Goal: Information Seeking & Learning: Learn about a topic

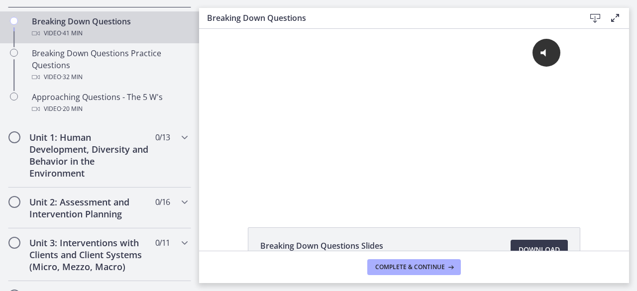
scroll to position [281, 0]
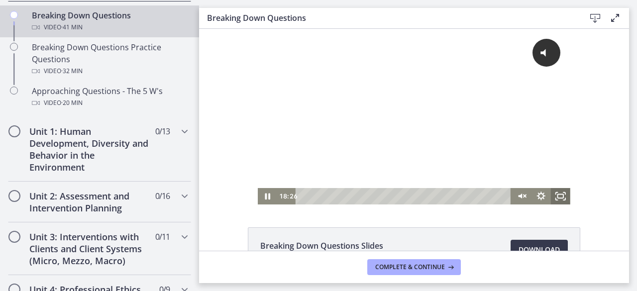
click at [557, 199] on icon "Fullscreen" at bounding box center [560, 196] width 19 height 16
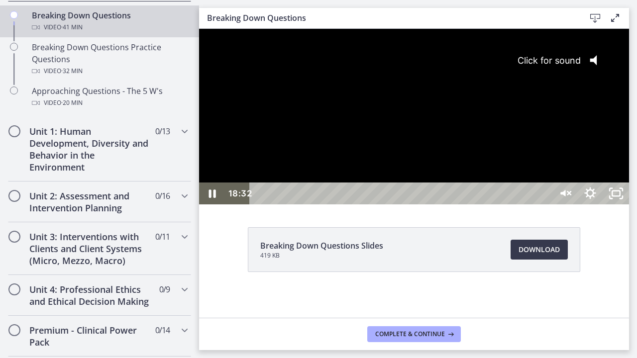
click at [580, 64] on span "Click for sound" at bounding box center [544, 60] width 72 height 10
click at [629, 204] on icon "Unfullscreen" at bounding box center [616, 194] width 26 height 22
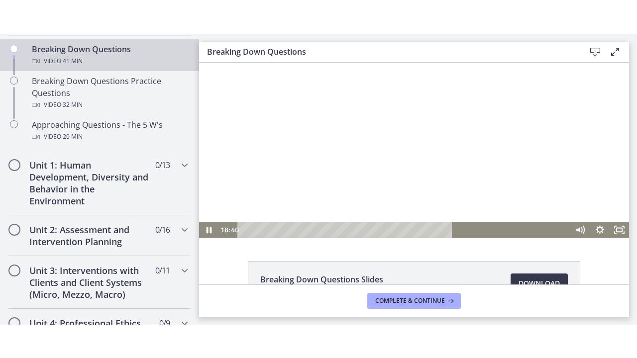
scroll to position [0, 0]
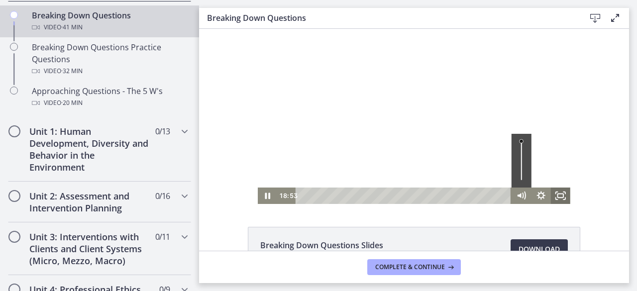
drag, startPoint x: 556, startPoint y: 196, endPoint x: 755, endPoint y: 267, distance: 211.3
click at [556, 195] on icon "Fullscreen" at bounding box center [560, 195] width 19 height 16
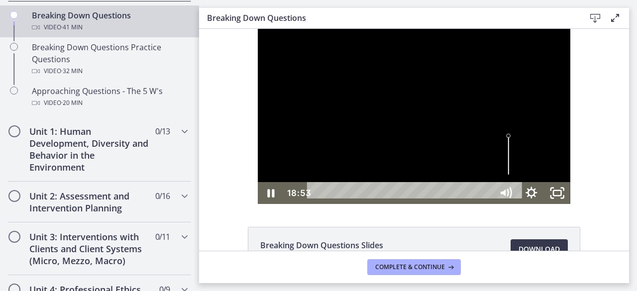
scroll to position [0, 0]
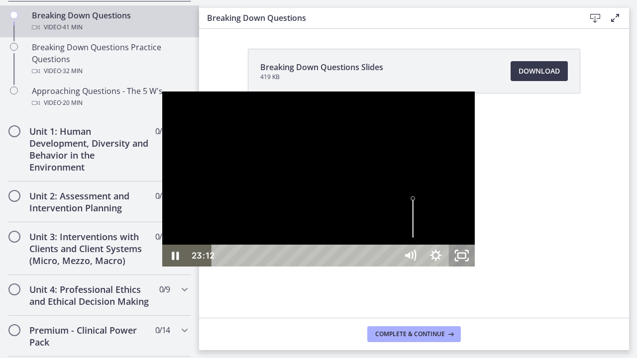
click at [474, 267] on icon "Unfullscreen" at bounding box center [462, 256] width 26 height 22
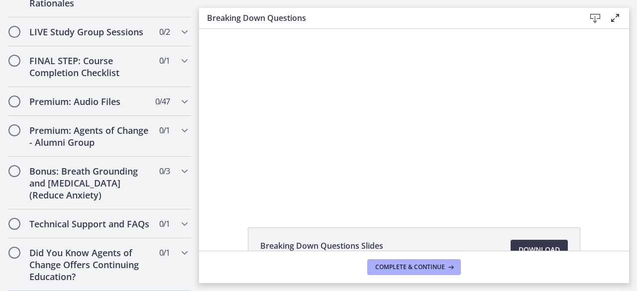
scroll to position [69, 0]
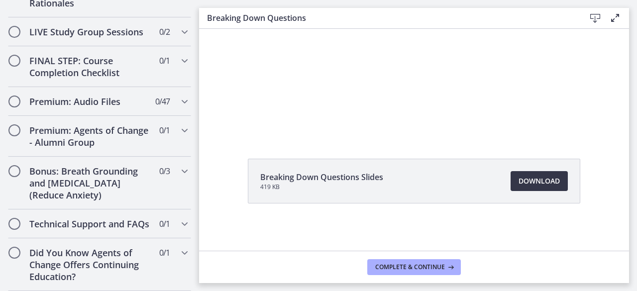
click at [527, 181] on span "Download Opens in a new window" at bounding box center [538, 181] width 41 height 12
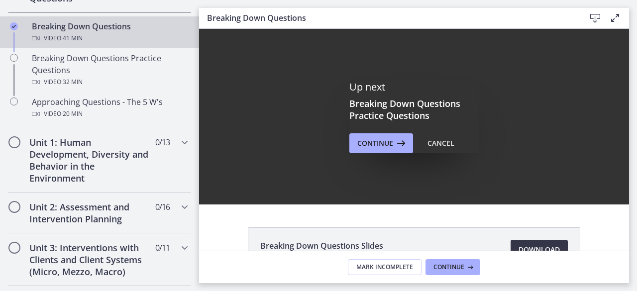
scroll to position [0, 0]
click at [370, 140] on span "Continue" at bounding box center [375, 143] width 36 height 12
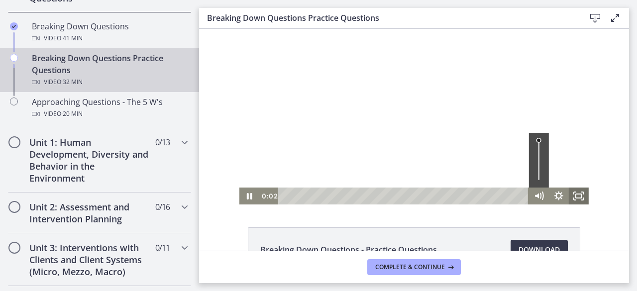
click at [581, 199] on icon "Fullscreen" at bounding box center [582, 199] width 2 height 2
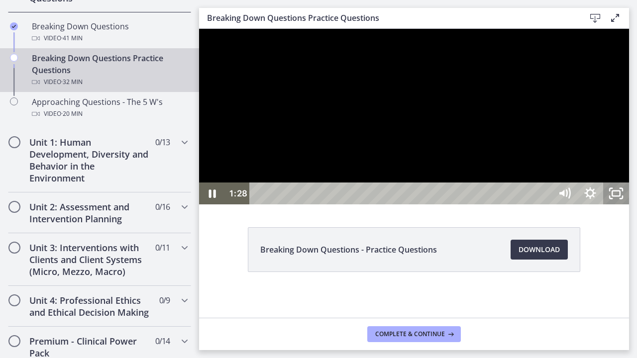
click at [629, 204] on icon "Unfullscreen" at bounding box center [616, 194] width 26 height 22
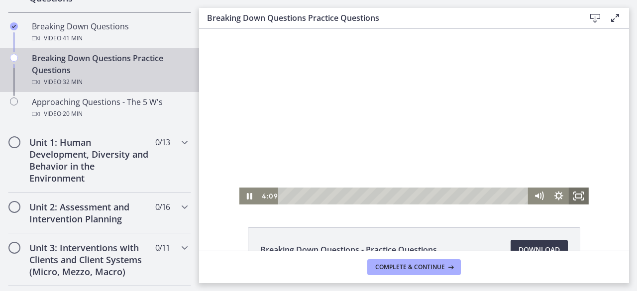
click at [575, 195] on icon "Fullscreen" at bounding box center [578, 195] width 20 height 17
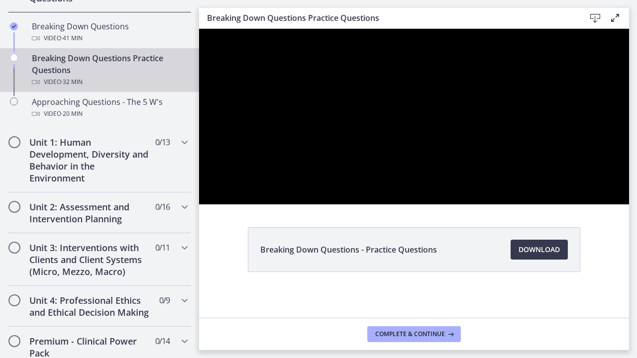
click at [603, 183] on button "Unfullscreen" at bounding box center [616, 194] width 26 height 22
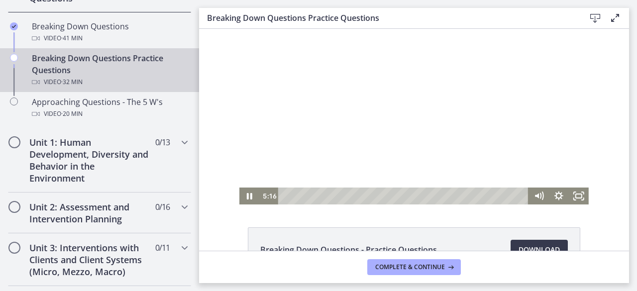
click at [437, 164] on div at bounding box center [413, 117] width 349 height 176
click at [581, 194] on icon "Fullscreen" at bounding box center [578, 196] width 24 height 20
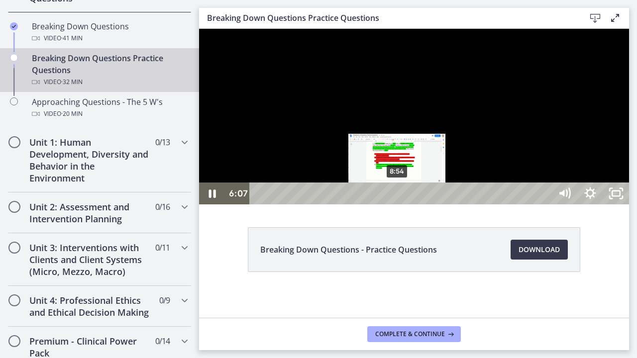
click at [397, 204] on div "8:54" at bounding box center [402, 194] width 286 height 22
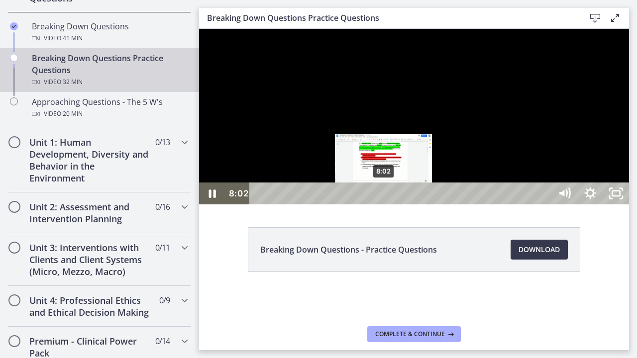
click at [384, 204] on div "8:02" at bounding box center [402, 194] width 286 height 22
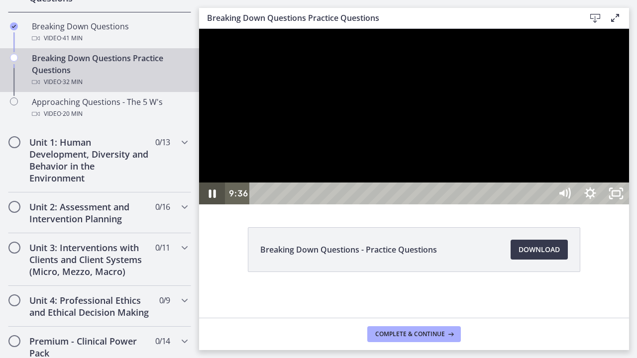
click at [215, 198] on icon "Pause" at bounding box center [212, 193] width 7 height 8
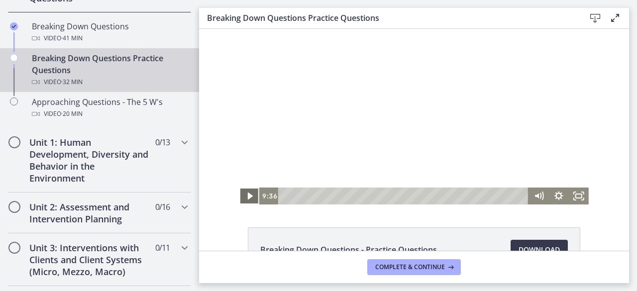
click at [248, 193] on icon "Play Video" at bounding box center [250, 195] width 20 height 17
click at [577, 192] on icon "Fullscreen" at bounding box center [578, 195] width 20 height 17
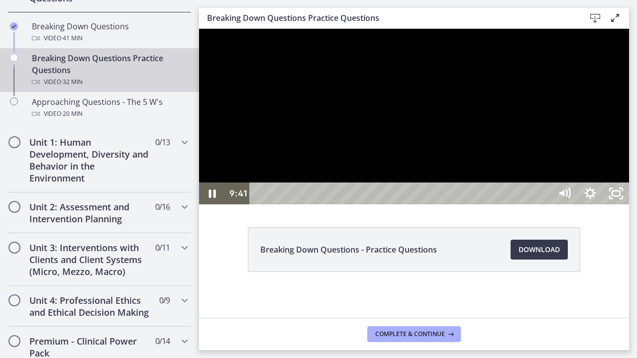
click at [526, 192] on div at bounding box center [414, 117] width 430 height 176
click at [216, 199] on icon "Play Video" at bounding box center [213, 193] width 8 height 11
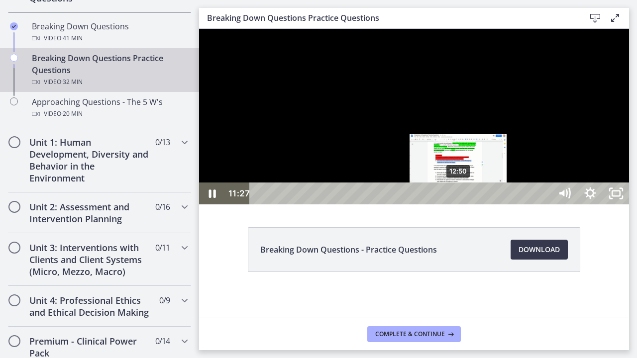
click at [459, 204] on div "12:50" at bounding box center [402, 194] width 286 height 22
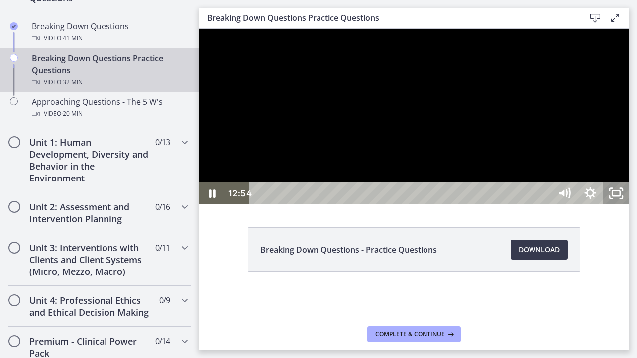
click at [629, 204] on icon "Unfullscreen" at bounding box center [616, 194] width 26 height 22
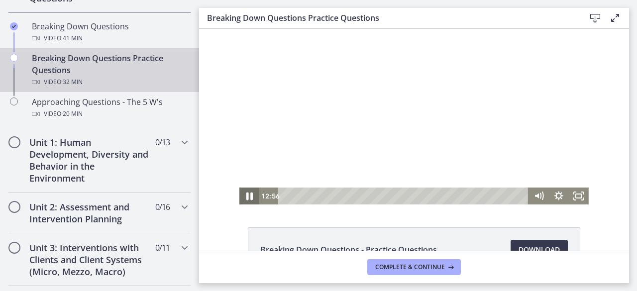
click at [241, 199] on icon "Pause" at bounding box center [249, 196] width 24 height 20
click at [248, 196] on icon "Play Video" at bounding box center [250, 195] width 5 height 7
drag, startPoint x: 574, startPoint y: 188, endPoint x: 773, endPoint y: 260, distance: 211.6
click at [574, 188] on icon "Fullscreen" at bounding box center [578, 195] width 20 height 17
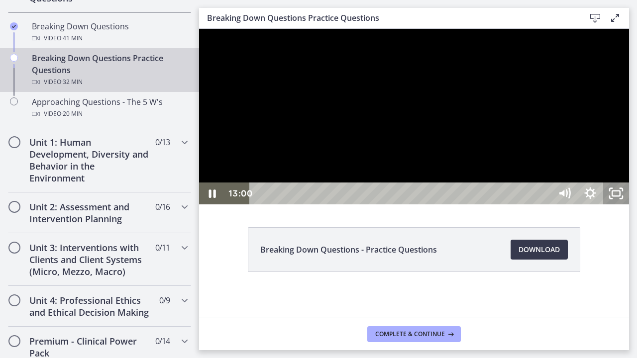
click at [629, 204] on icon "Unfullscreen" at bounding box center [616, 194] width 26 height 22
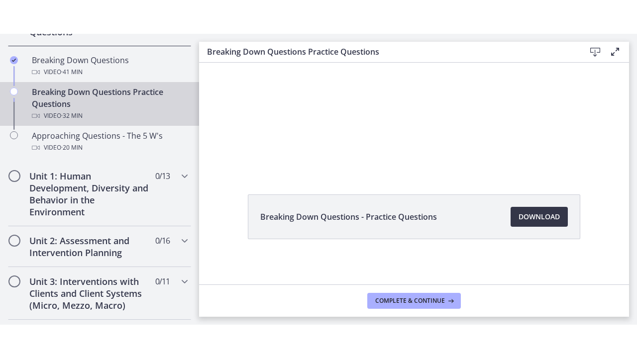
scroll to position [69, 0]
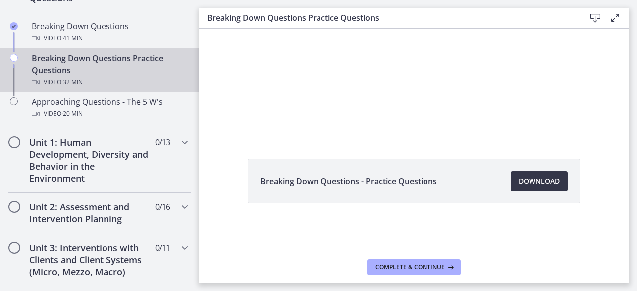
click at [526, 185] on span "Download Opens in a new window" at bounding box center [538, 181] width 41 height 12
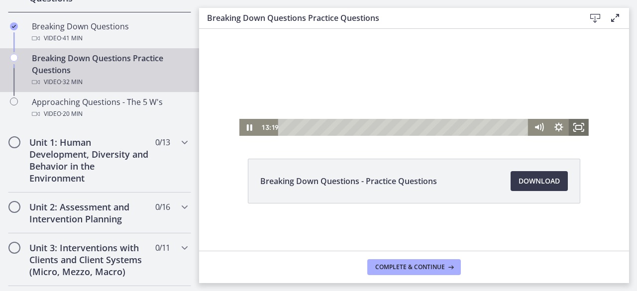
click at [577, 127] on rect "Fullscreen" at bounding box center [578, 127] width 6 height 4
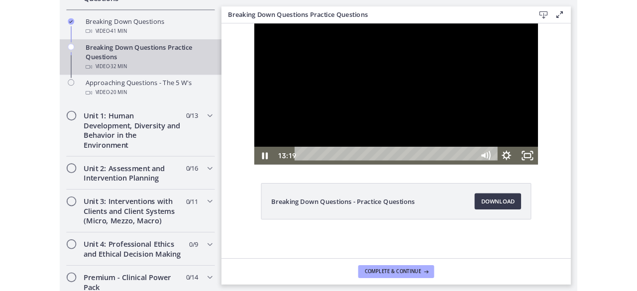
scroll to position [0, 0]
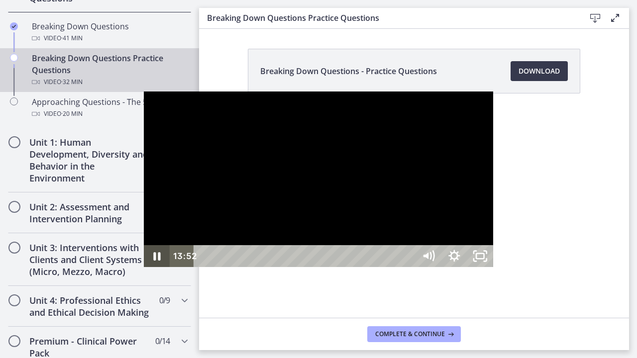
click at [144, 267] on icon "Pause" at bounding box center [157, 256] width 26 height 22
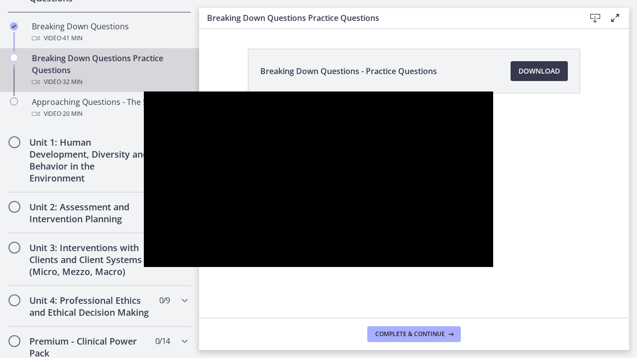
click at [144, 245] on button "Play Video" at bounding box center [157, 256] width 26 height 22
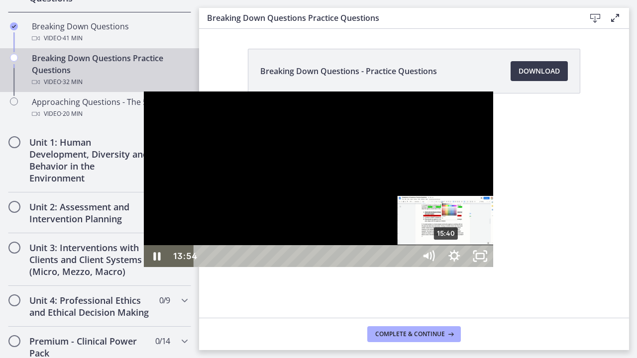
click at [303, 267] on div "15:40" at bounding box center [306, 256] width 206 height 22
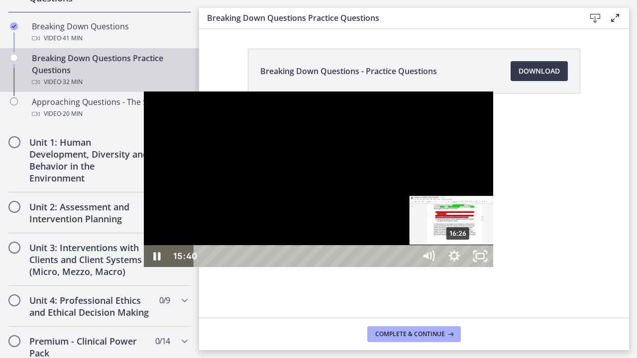
click at [315, 267] on div "16:26" at bounding box center [306, 256] width 206 height 22
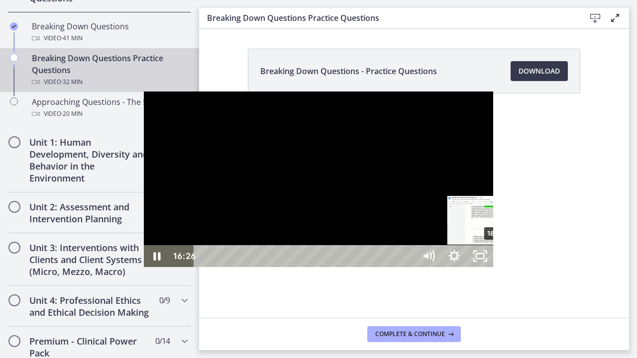
click at [353, 267] on div "18:52" at bounding box center [306, 256] width 206 height 22
click at [334, 267] on div "17:39" at bounding box center [306, 256] width 206 height 22
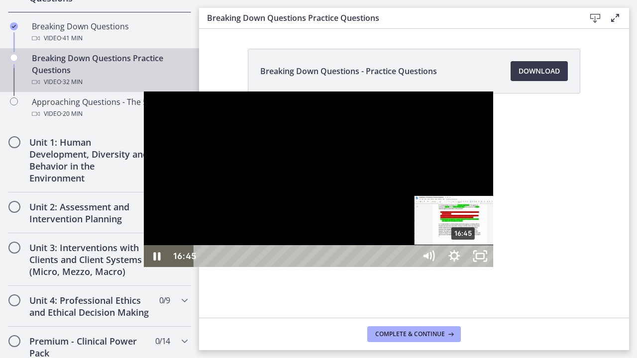
click at [320, 267] on div "16:45" at bounding box center [306, 256] width 206 height 22
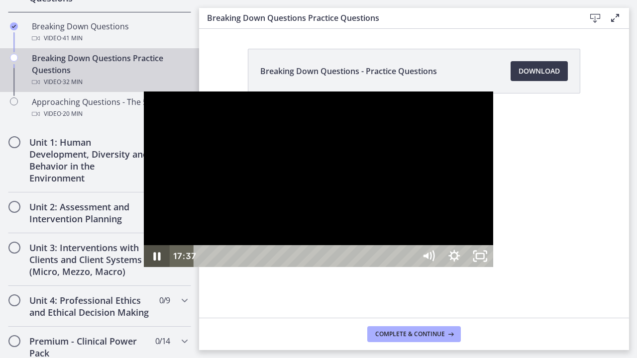
click at [144, 267] on icon "Pause" at bounding box center [157, 256] width 26 height 22
click at [144, 245] on button "Play Video" at bounding box center [157, 256] width 26 height 22
click at [382, 267] on div "20:43" at bounding box center [306, 256] width 206 height 22
click at [395, 267] on div "21:33" at bounding box center [306, 256] width 206 height 22
click at [154, 261] on icon "Pause" at bounding box center [157, 256] width 7 height 8
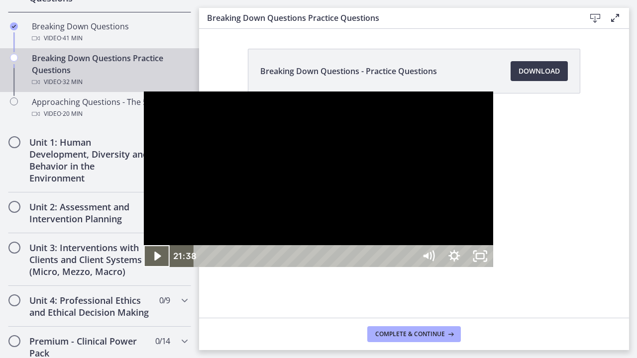
click at [144, 245] on button "Play Video" at bounding box center [157, 256] width 26 height 22
click at [144, 245] on button "Pause" at bounding box center [157, 256] width 26 height 22
click at [144, 245] on button "Play Video" at bounding box center [157, 256] width 26 height 22
click at [409, 267] on div "23:25" at bounding box center [306, 256] width 206 height 22
click at [409, 267] on div "24:42" at bounding box center [306, 256] width 206 height 22
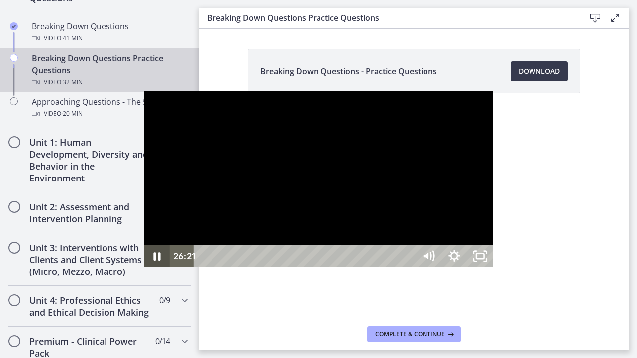
click at [154, 261] on icon "Pause" at bounding box center [157, 256] width 7 height 8
click at [144, 245] on button "Play Video" at bounding box center [157, 256] width 26 height 22
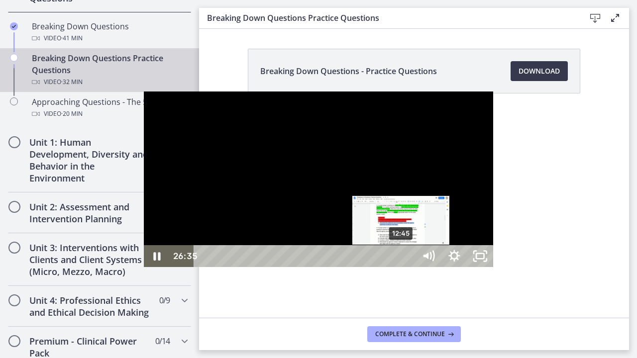
click at [258, 267] on div "12:45" at bounding box center [306, 256] width 206 height 22
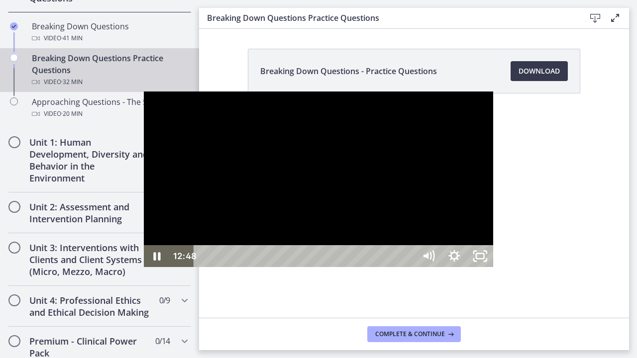
click at [409, 267] on div "26:01" at bounding box center [306, 256] width 206 height 22
click at [409, 267] on div "27:04" at bounding box center [306, 256] width 206 height 22
click at [409, 267] on div "27:50" at bounding box center [306, 256] width 206 height 22
click at [409, 267] on div "28:52" at bounding box center [306, 256] width 206 height 22
click at [409, 267] on div "30:15" at bounding box center [306, 256] width 206 height 22
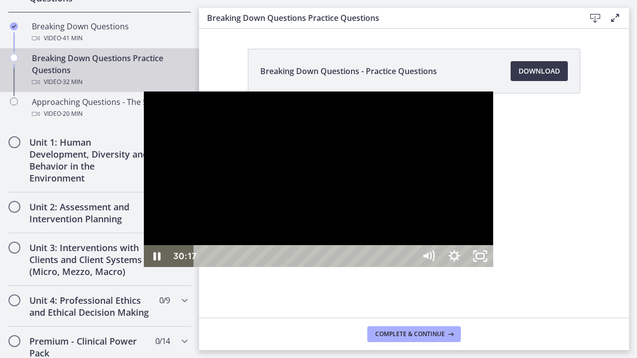
click at [409, 267] on div "30:43" at bounding box center [306, 256] width 206 height 22
click at [409, 267] on div "31:30" at bounding box center [306, 256] width 206 height 22
click at [493, 267] on icon "Unfullscreen" at bounding box center [480, 256] width 26 height 22
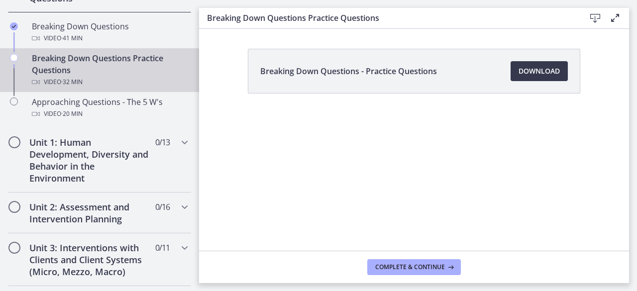
scroll to position [69, 0]
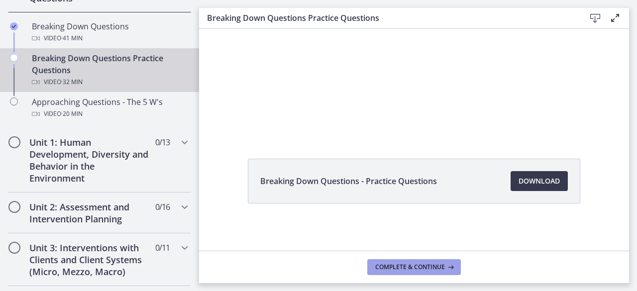
click at [418, 265] on span "Complete & continue" at bounding box center [410, 267] width 70 height 8
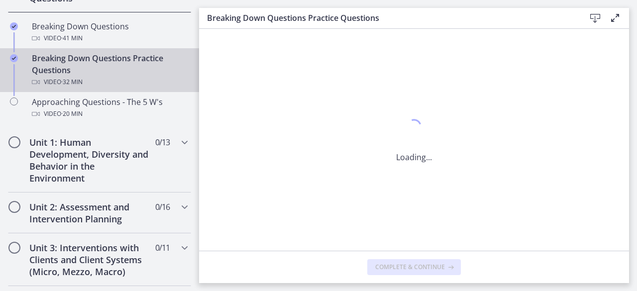
scroll to position [0, 0]
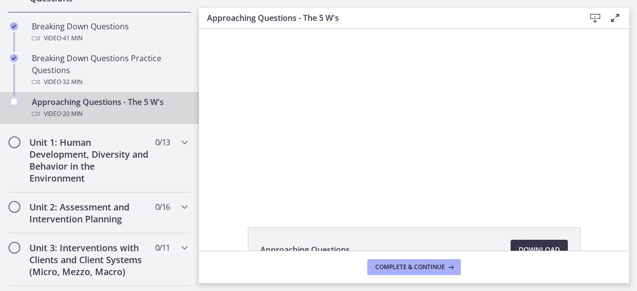
click at [544, 244] on span "Download Opens in a new window" at bounding box center [538, 250] width 41 height 12
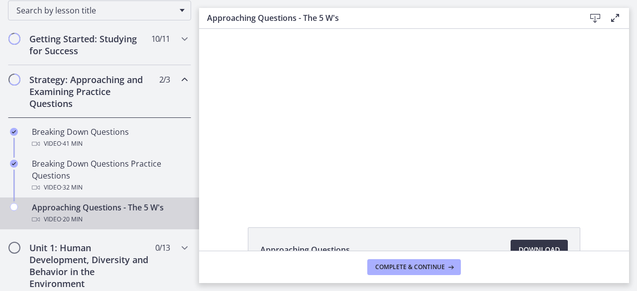
scroll to position [166, 0]
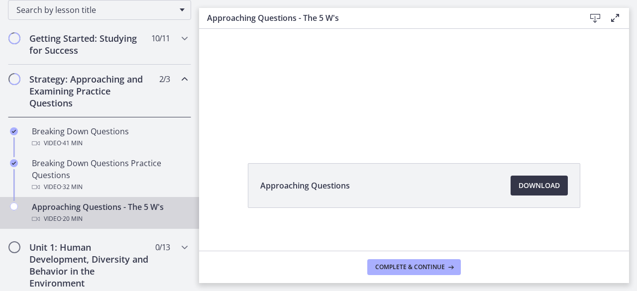
scroll to position [62, 0]
click at [546, 185] on span "Download Opens in a new window" at bounding box center [538, 188] width 41 height 12
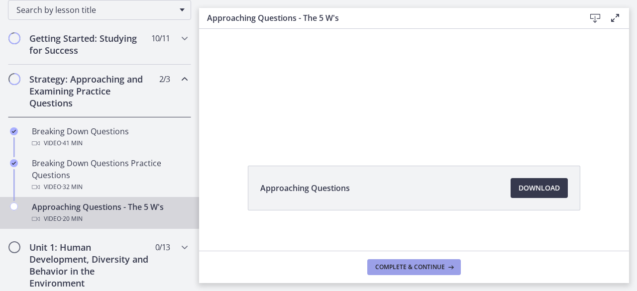
click at [428, 264] on span "Complete & continue" at bounding box center [410, 267] width 70 height 8
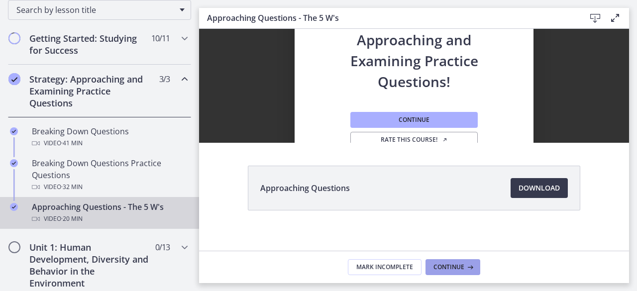
click at [457, 264] on span "Continue" at bounding box center [448, 267] width 31 height 8
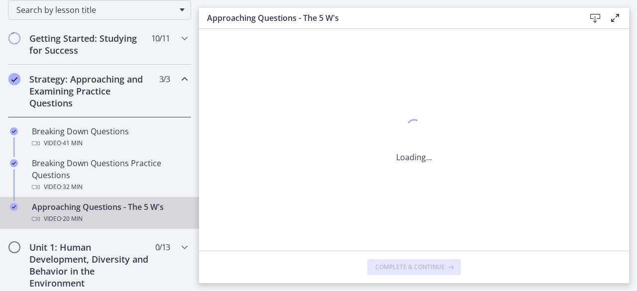
scroll to position [0, 0]
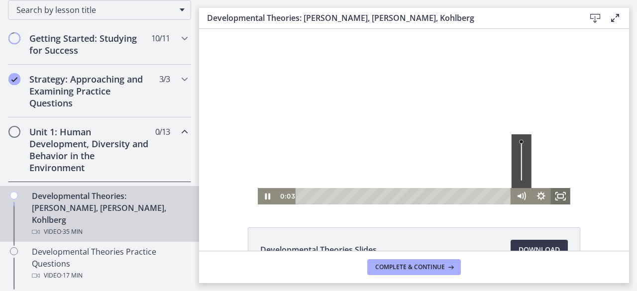
click at [562, 197] on icon "Fullscreen" at bounding box center [560, 196] width 19 height 16
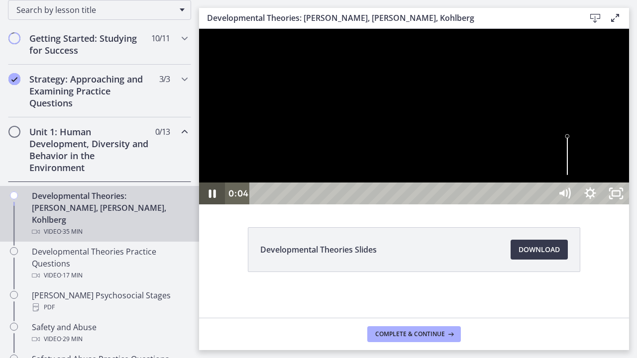
click at [216, 204] on icon "Pause" at bounding box center [212, 194] width 26 height 22
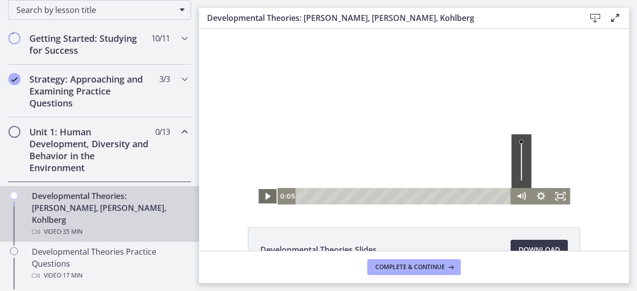
click at [266, 197] on icon "Play Video" at bounding box center [268, 196] width 5 height 7
click at [264, 197] on icon "Pause" at bounding box center [267, 196] width 19 height 16
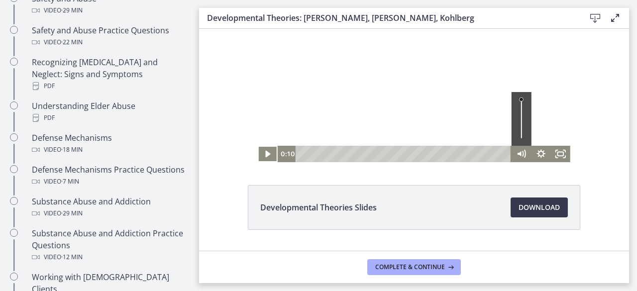
scroll to position [494, 0]
